Goal: Check status: Check status

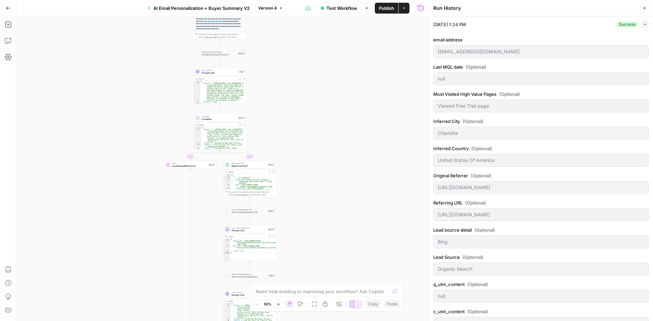
click at [648, 11] on button "Close" at bounding box center [644, 8] width 9 height 9
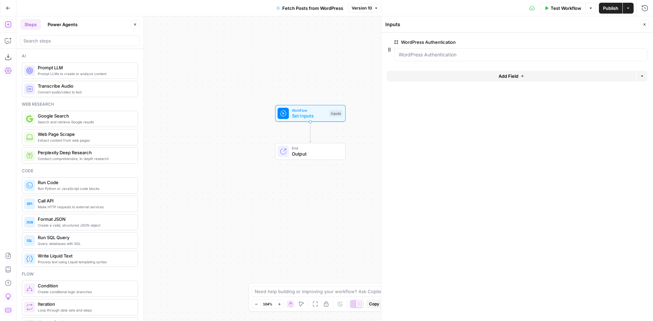
scroll to position [1210, 0]
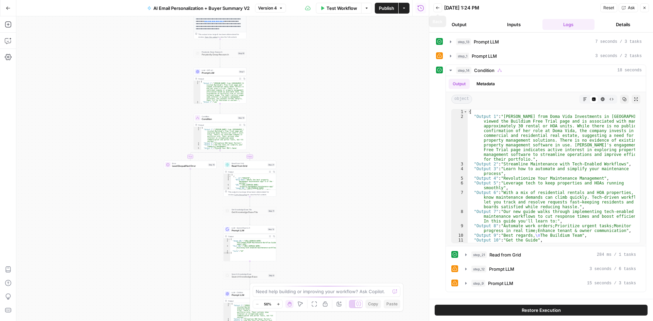
click at [437, 11] on button "Back" at bounding box center [437, 7] width 9 height 9
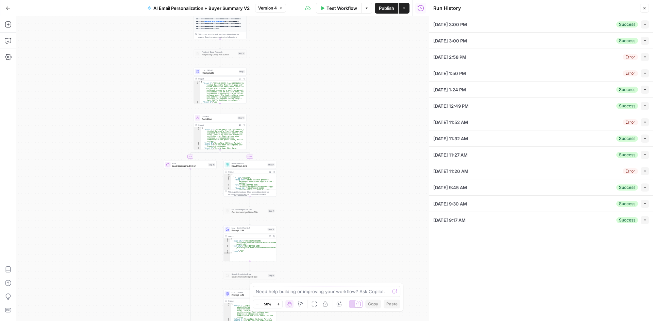
click at [648, 26] on button "Collapse" at bounding box center [645, 24] width 8 height 8
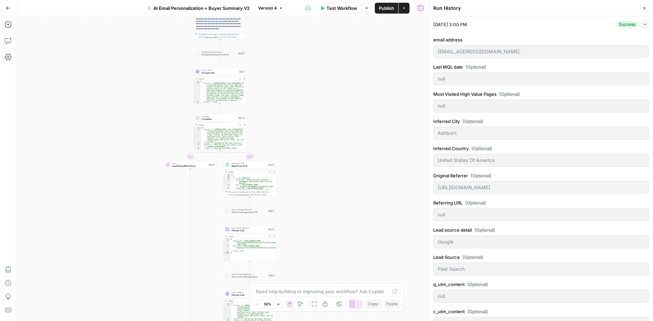
click at [643, 23] on icon "button" at bounding box center [645, 24] width 4 height 4
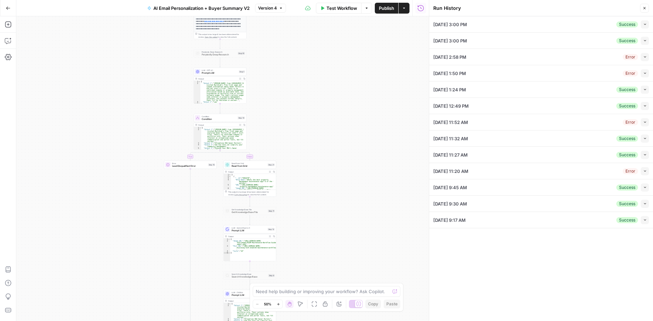
click at [5, 9] on button "Go Back" at bounding box center [8, 8] width 12 height 12
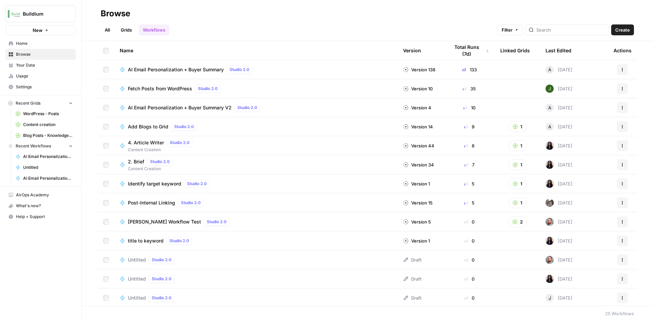
click at [617, 107] on button "Actions" at bounding box center [622, 107] width 11 height 11
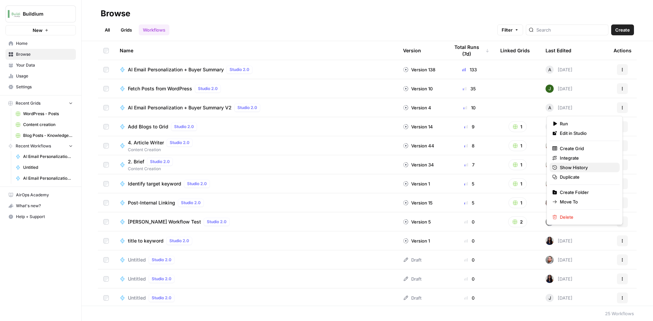
click at [582, 169] on span "Show History" at bounding box center [587, 167] width 54 height 7
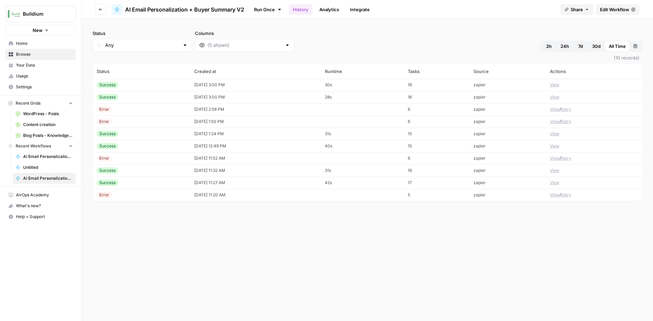
click at [279, 86] on td "[DATE] 3:00 PM" at bounding box center [255, 85] width 131 height 12
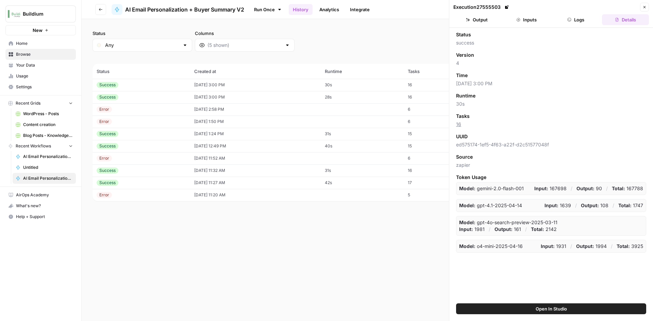
click at [485, 21] on button "Output" at bounding box center [476, 19] width 47 height 11
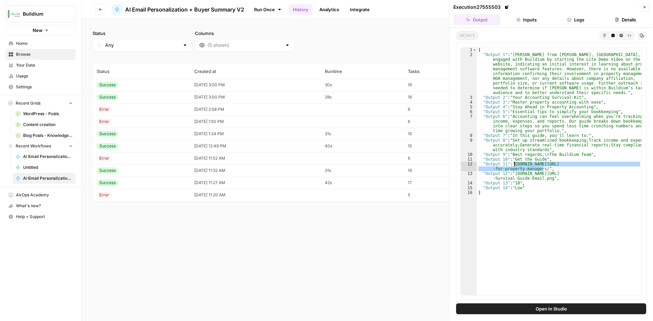
drag, startPoint x: 544, startPoint y: 169, endPoint x: 515, endPoint y: 163, distance: 29.8
click at [515, 163] on div "{ "Output 1" : "[PERSON_NAME] from [PERSON_NAME], [GEOGRAPHIC_DATA], recently e…" at bounding box center [559, 176] width 165 height 257
click at [519, 202] on div "{ "Output 1" : "[PERSON_NAME] from [PERSON_NAME], [GEOGRAPHIC_DATA], recently e…" at bounding box center [559, 176] width 165 height 257
type textarea "*"
click at [177, 99] on div "Success" at bounding box center [141, 97] width 89 height 6
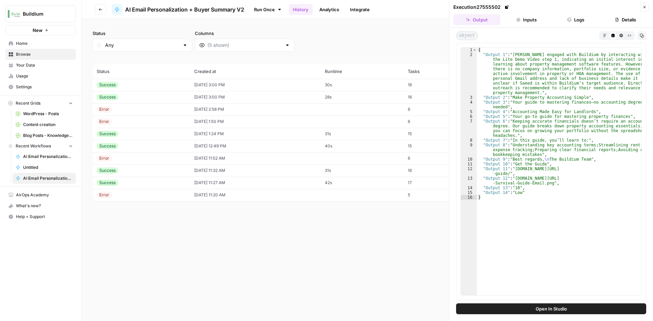
click at [130, 81] on td "Success" at bounding box center [142, 85] width 98 height 12
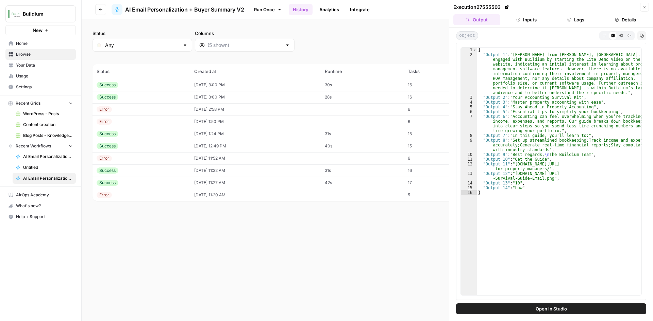
click at [219, 112] on td "[DATE] 2:58 PM" at bounding box center [255, 109] width 131 height 12
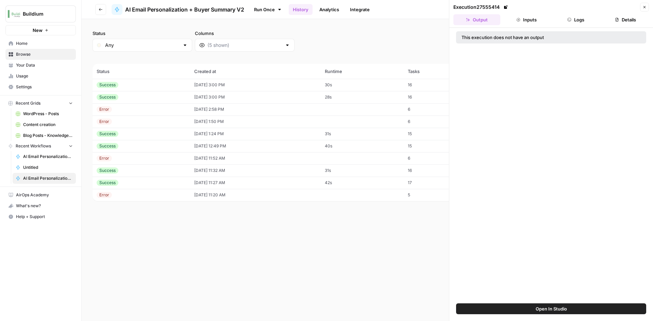
click at [527, 18] on button "Inputs" at bounding box center [526, 19] width 47 height 11
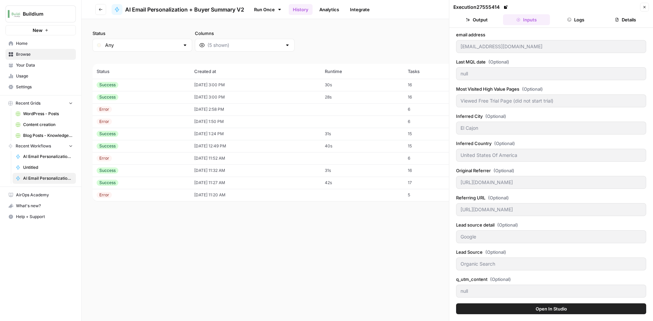
click at [560, 21] on button "Logs" at bounding box center [576, 19] width 47 height 11
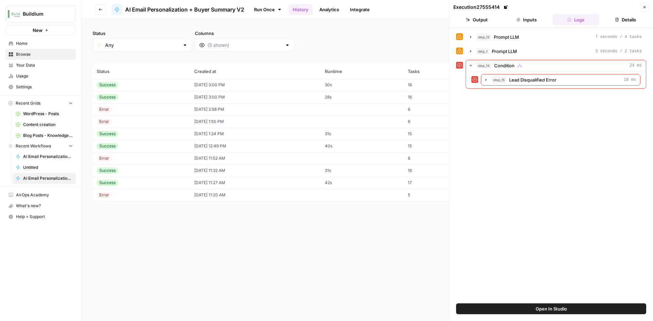
click at [519, 20] on icon "button" at bounding box center [518, 20] width 4 height 4
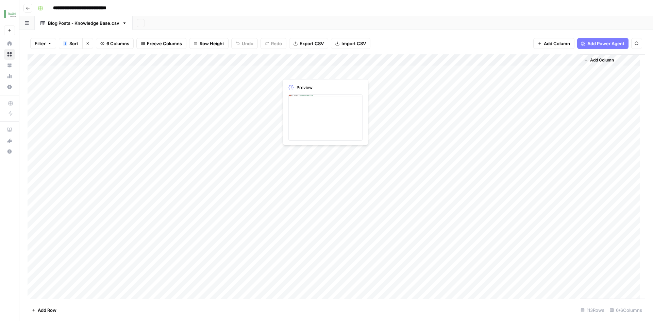
click at [348, 72] on div "Add Column" at bounding box center [336, 176] width 617 height 245
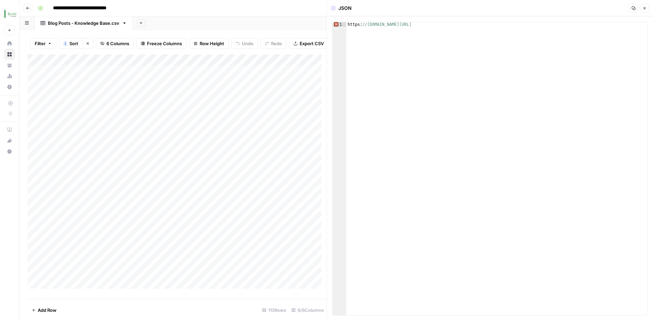
type textarea "**********"
drag, startPoint x: 544, startPoint y: 24, endPoint x: 348, endPoint y: 24, distance: 196.2
click at [348, 24] on div "https: //info.buildium.com/rs/546-NBY-032/images/BLDM-Best-Tech-for-PM-in-2024-…" at bounding box center [496, 173] width 301 height 303
click at [643, 8] on icon "button" at bounding box center [644, 8] width 4 height 4
